Goal: Task Accomplishment & Management: Manage account settings

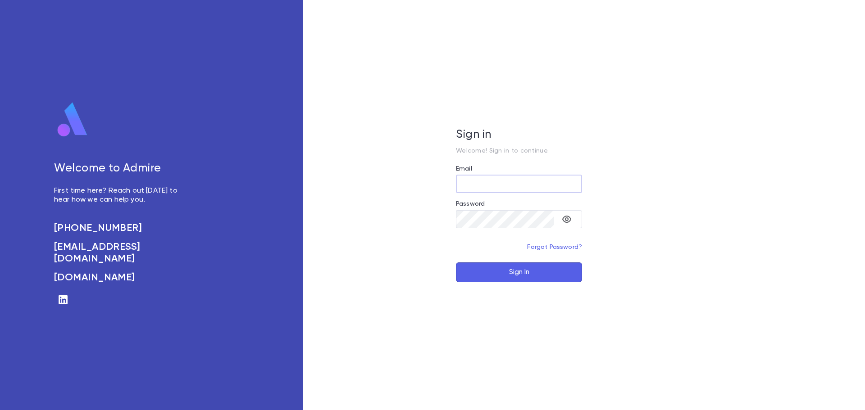
type input "**********"
click at [504, 274] on button "Sign In" at bounding box center [519, 273] width 126 height 20
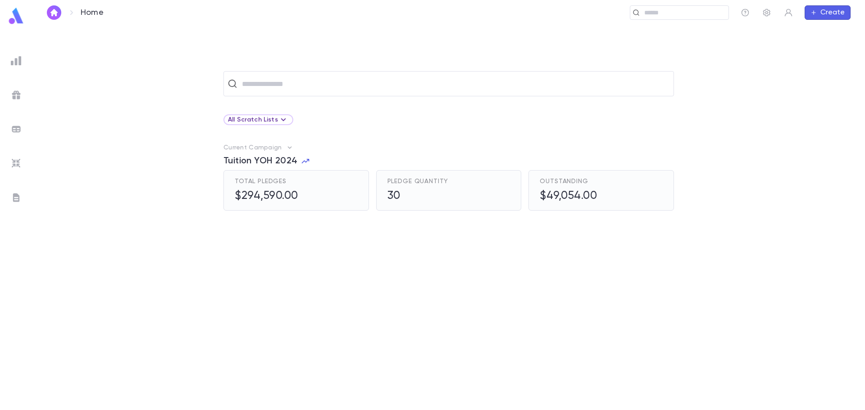
click at [19, 90] on img at bounding box center [16, 95] width 11 height 11
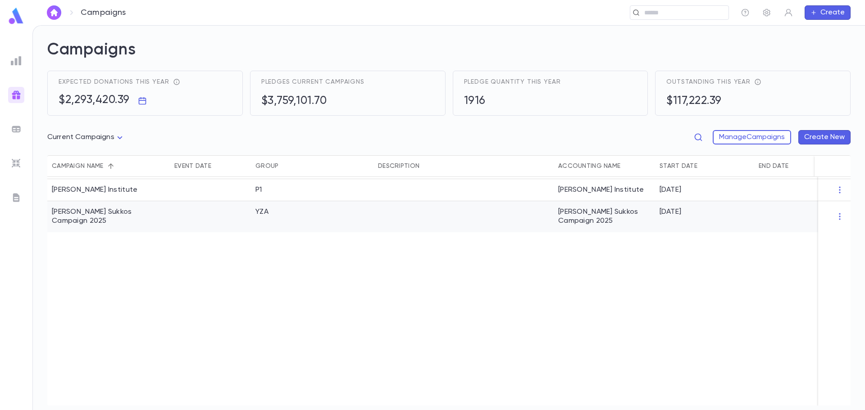
scroll to position [631, 0]
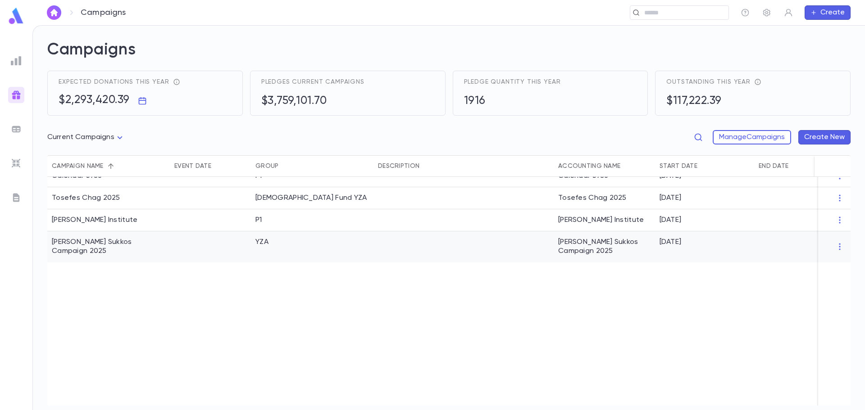
click at [101, 244] on div "[PERSON_NAME] Sukkos Campaign 2025" at bounding box center [109, 247] width 114 height 18
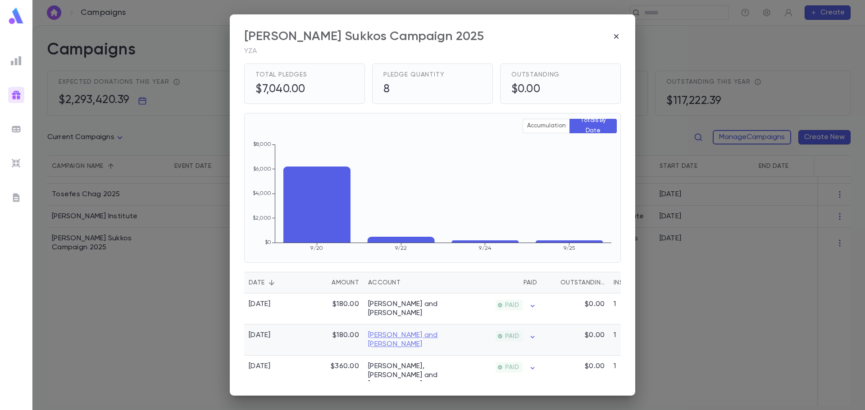
scroll to position [0, 0]
